Goal: Task Accomplishment & Management: Use online tool/utility

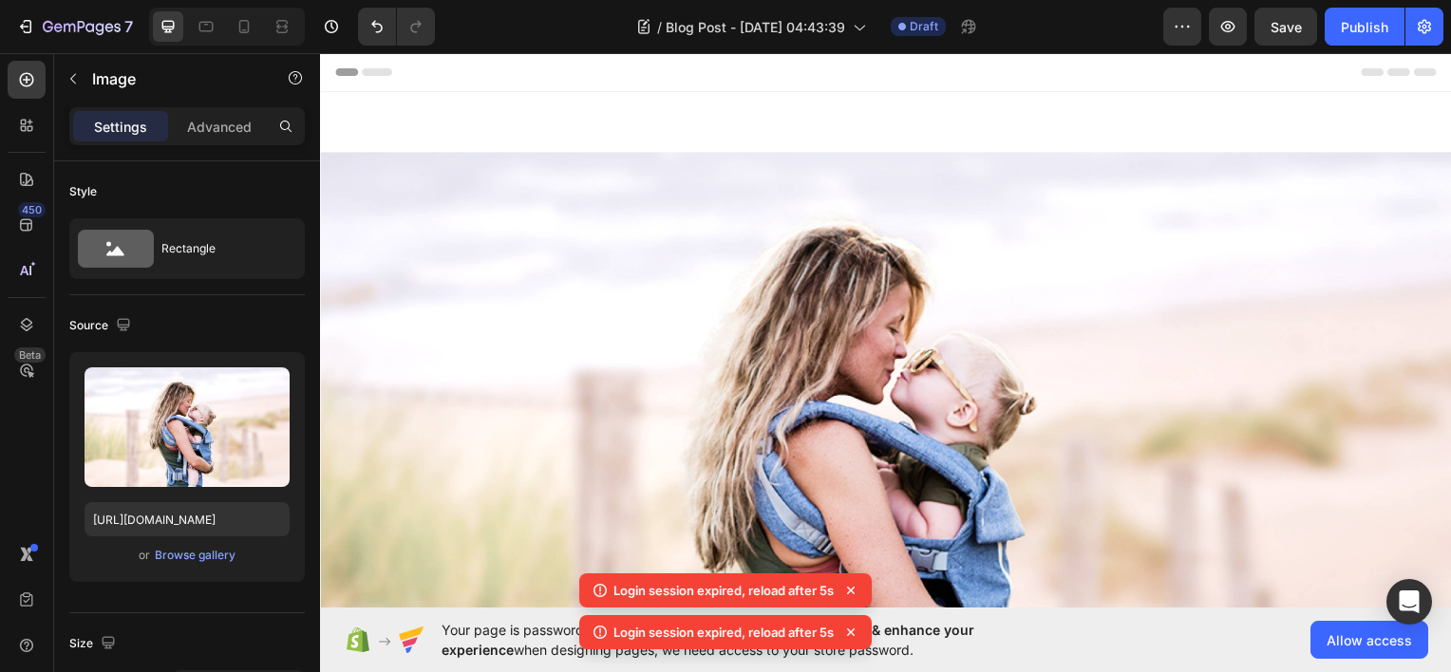
click at [923, 399] on img at bounding box center [889, 461] width 1139 height 619
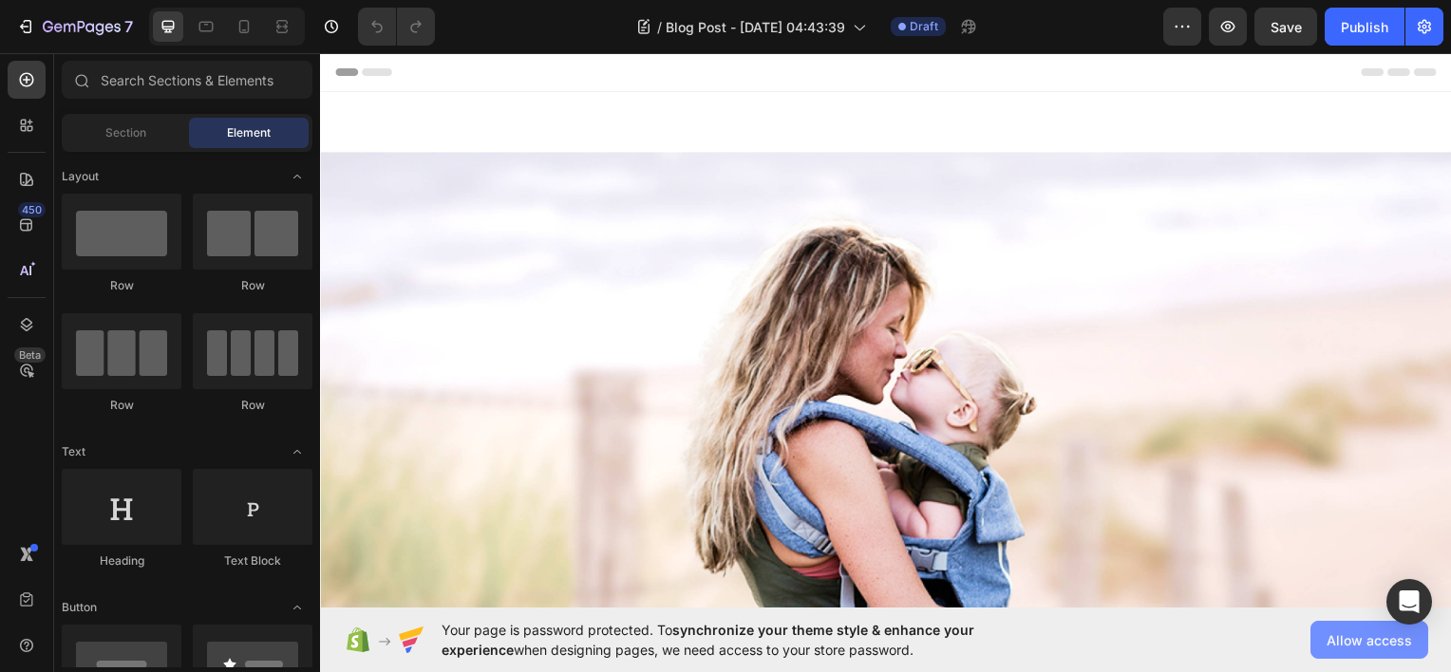
click at [1378, 632] on span "Allow access" at bounding box center [1368, 640] width 85 height 20
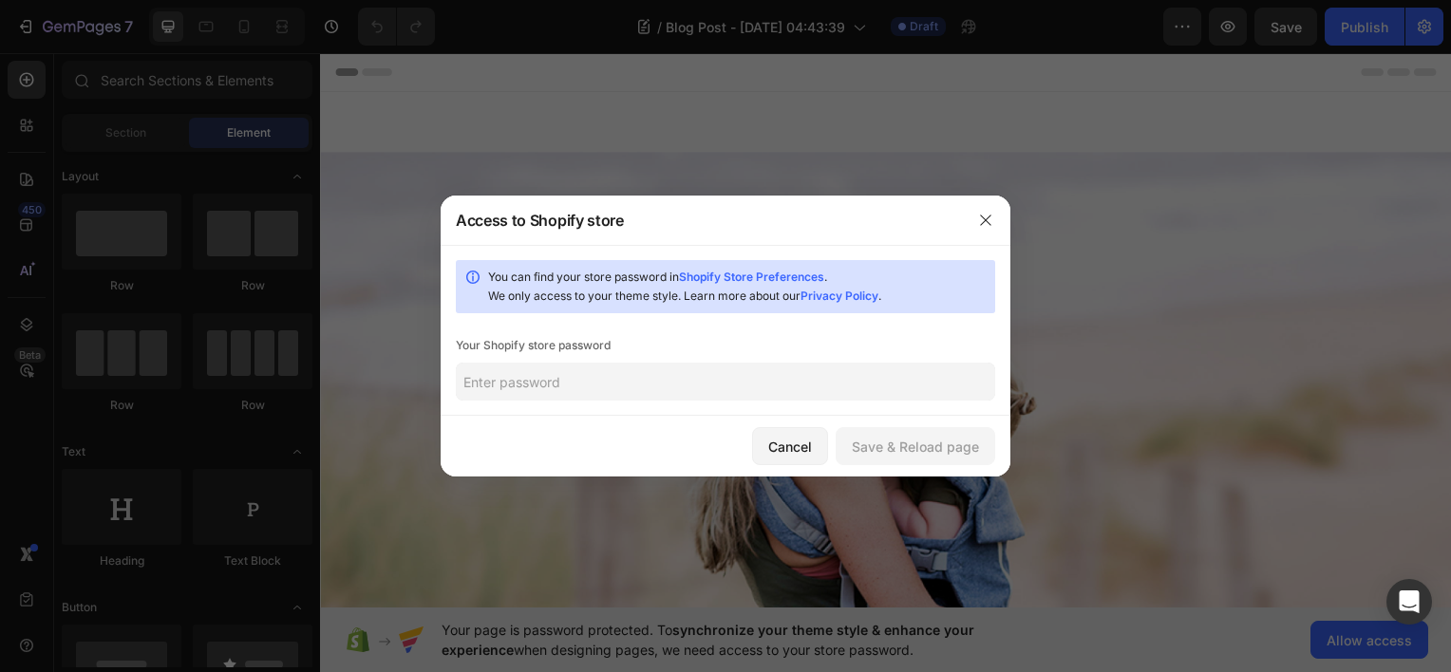
click at [546, 387] on input "text" at bounding box center [725, 382] width 539 height 38
type input "1886"
click at [904, 450] on div "Save & Reload page" at bounding box center [915, 447] width 127 height 20
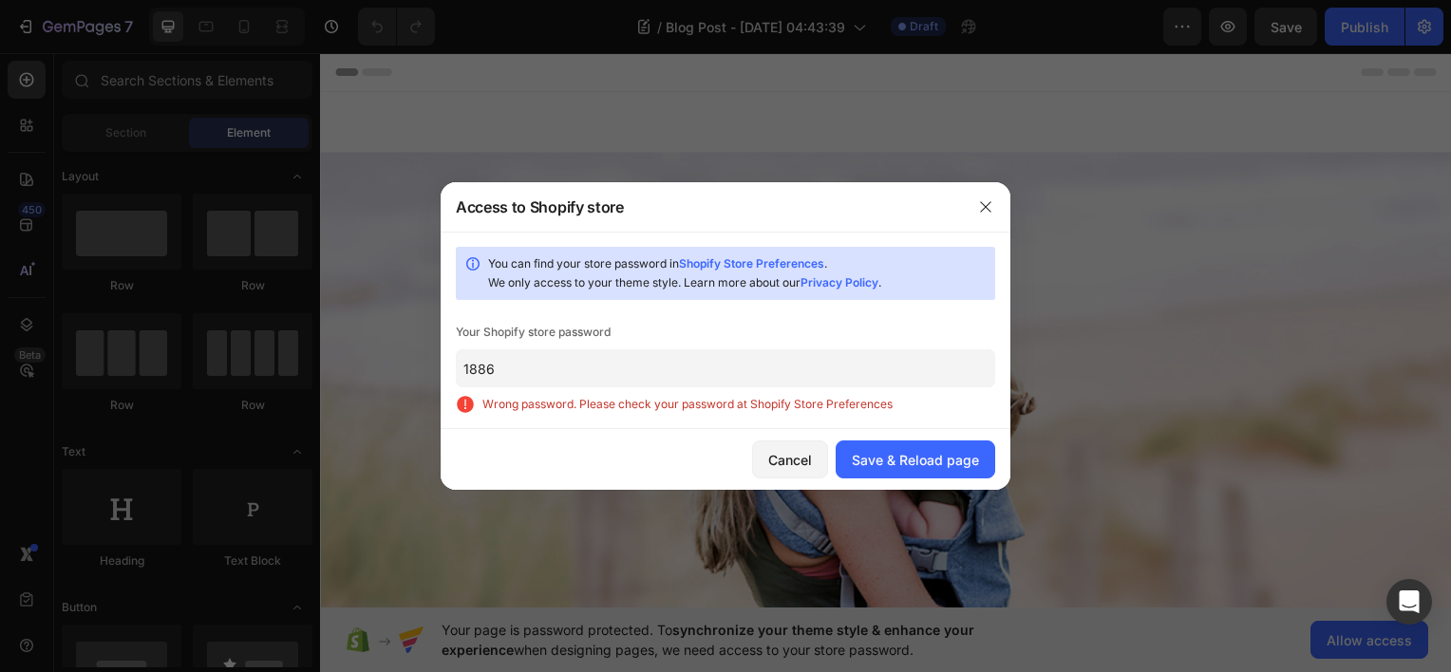
click at [823, 363] on input "1886" at bounding box center [725, 368] width 539 height 38
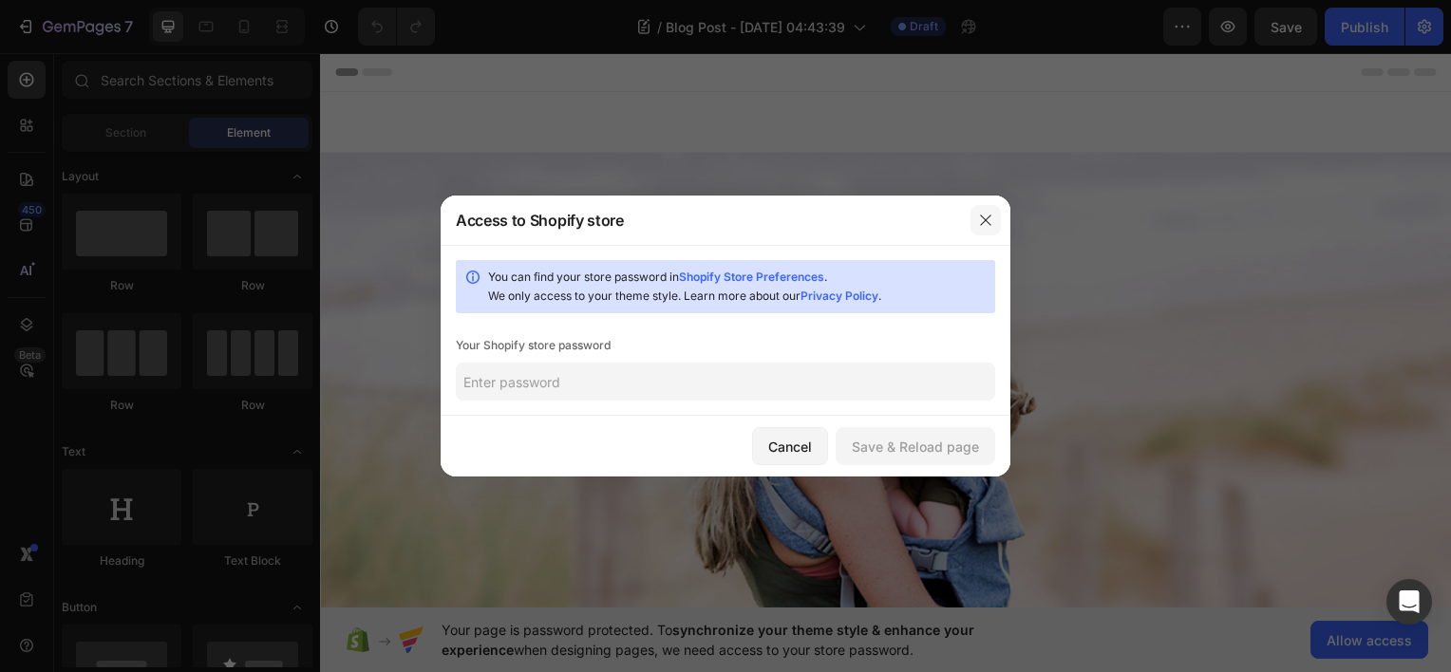
click at [989, 214] on icon "button" at bounding box center [985, 220] width 15 height 15
